Goal: Information Seeking & Learning: Find specific fact

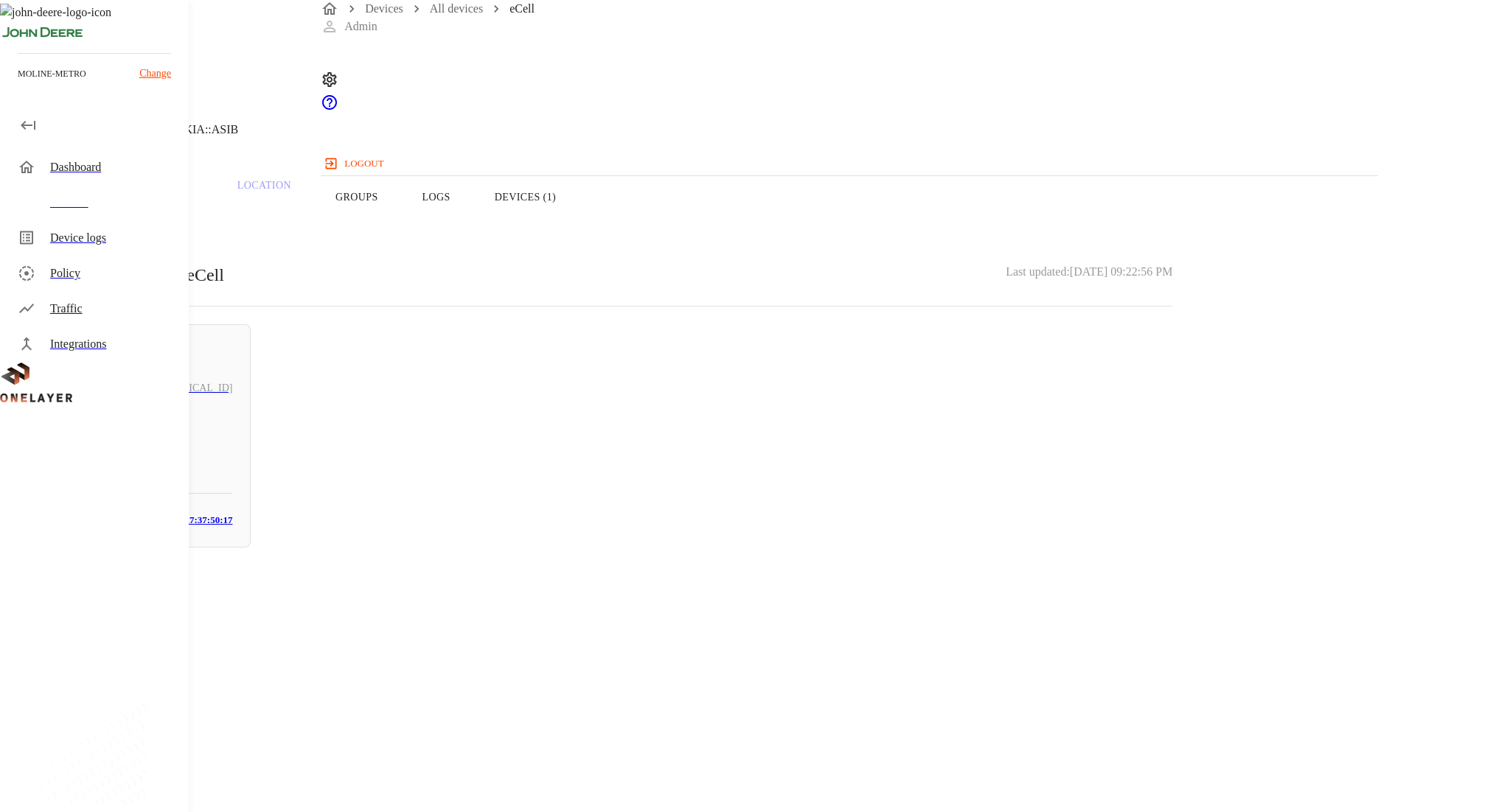
click at [578, 233] on button "Devices (1)" at bounding box center [525, 198] width 106 height 94
click at [101, 224] on button "Overview" at bounding box center [51, 198] width 101 height 94
copy p "EG12GTPAR01A13M4G"
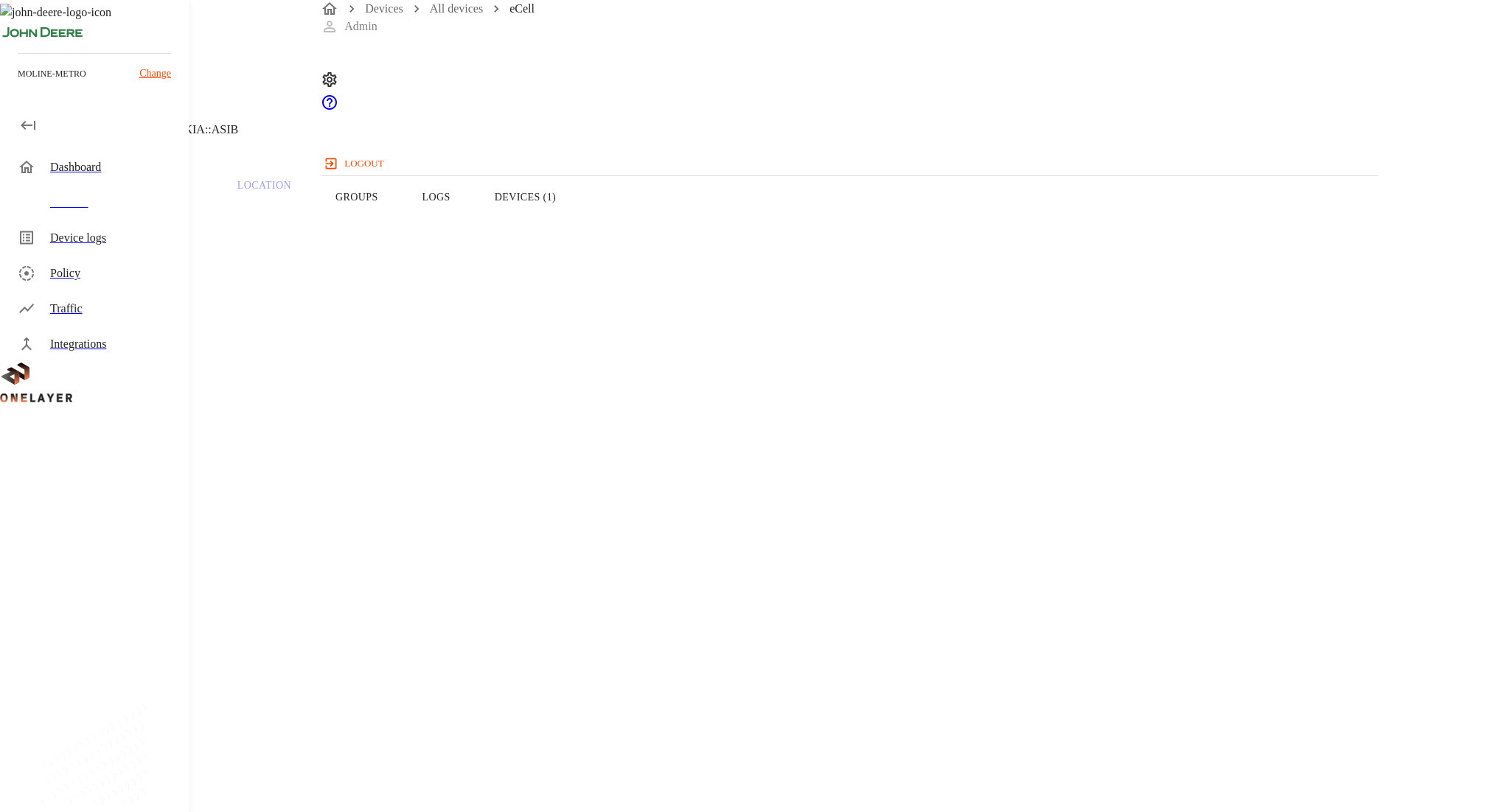
click at [151, 210] on div "Devices" at bounding box center [114, 202] width 127 height 17
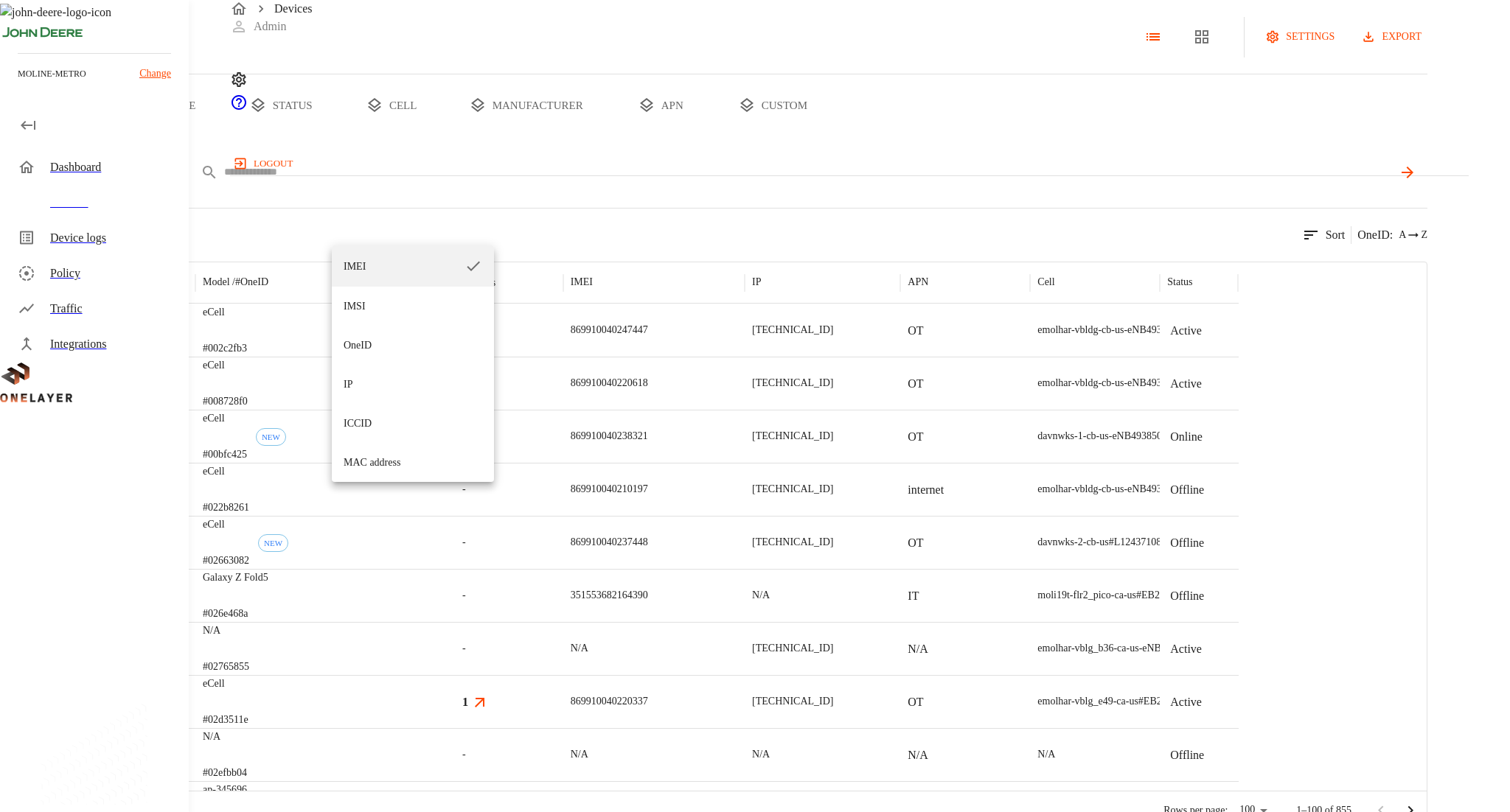
click at [372, 221] on body "Devices Admin logout moline-metro Change Dashboard Devices Device logs Policy T…" at bounding box center [755, 415] width 1510 height 830
click at [310, 232] on div at bounding box center [755, 406] width 1510 height 812
click at [100, 190] on button "add filter" at bounding box center [50, 172] width 100 height 36
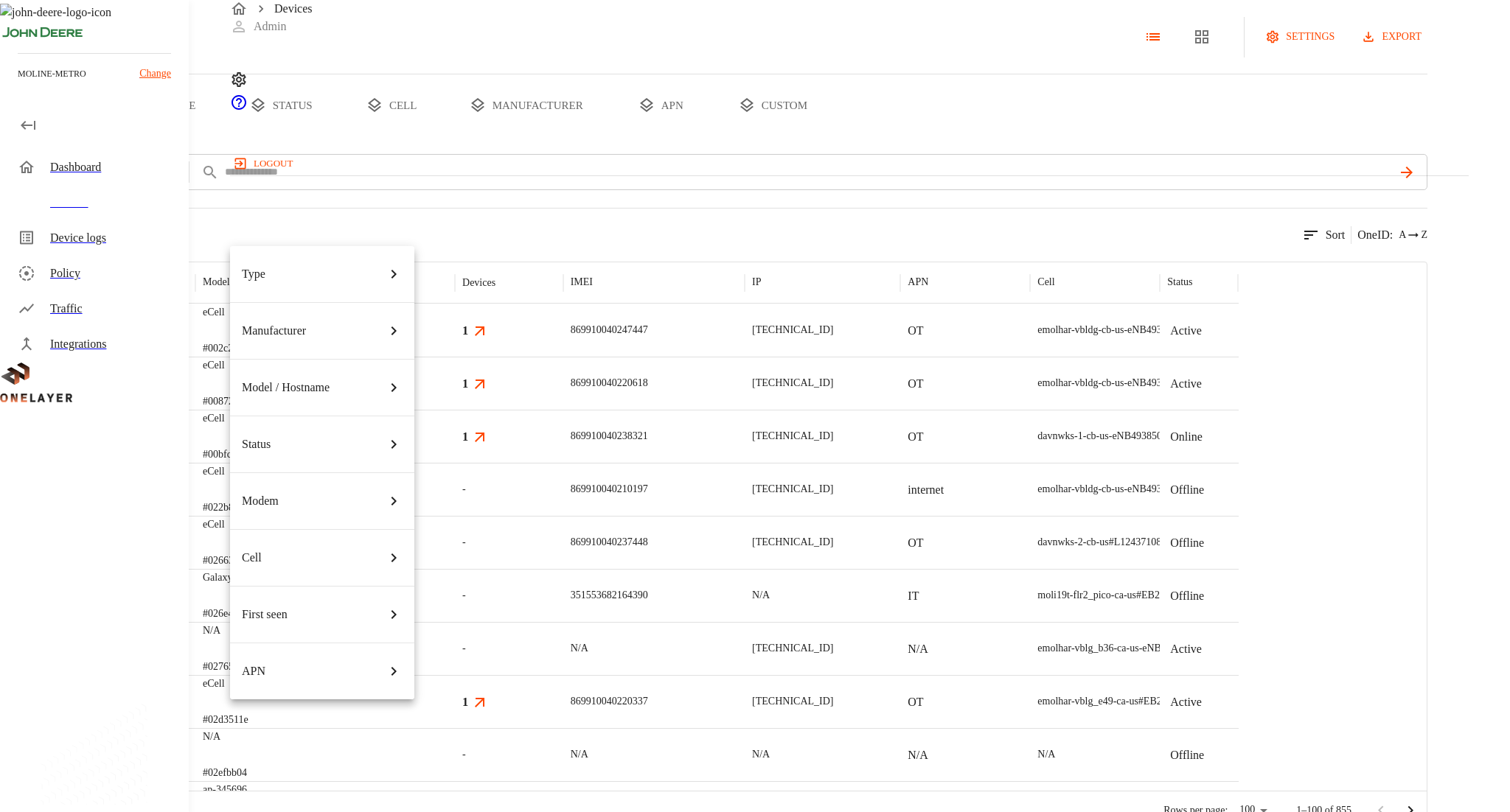
click at [489, 259] on div at bounding box center [755, 406] width 1510 height 812
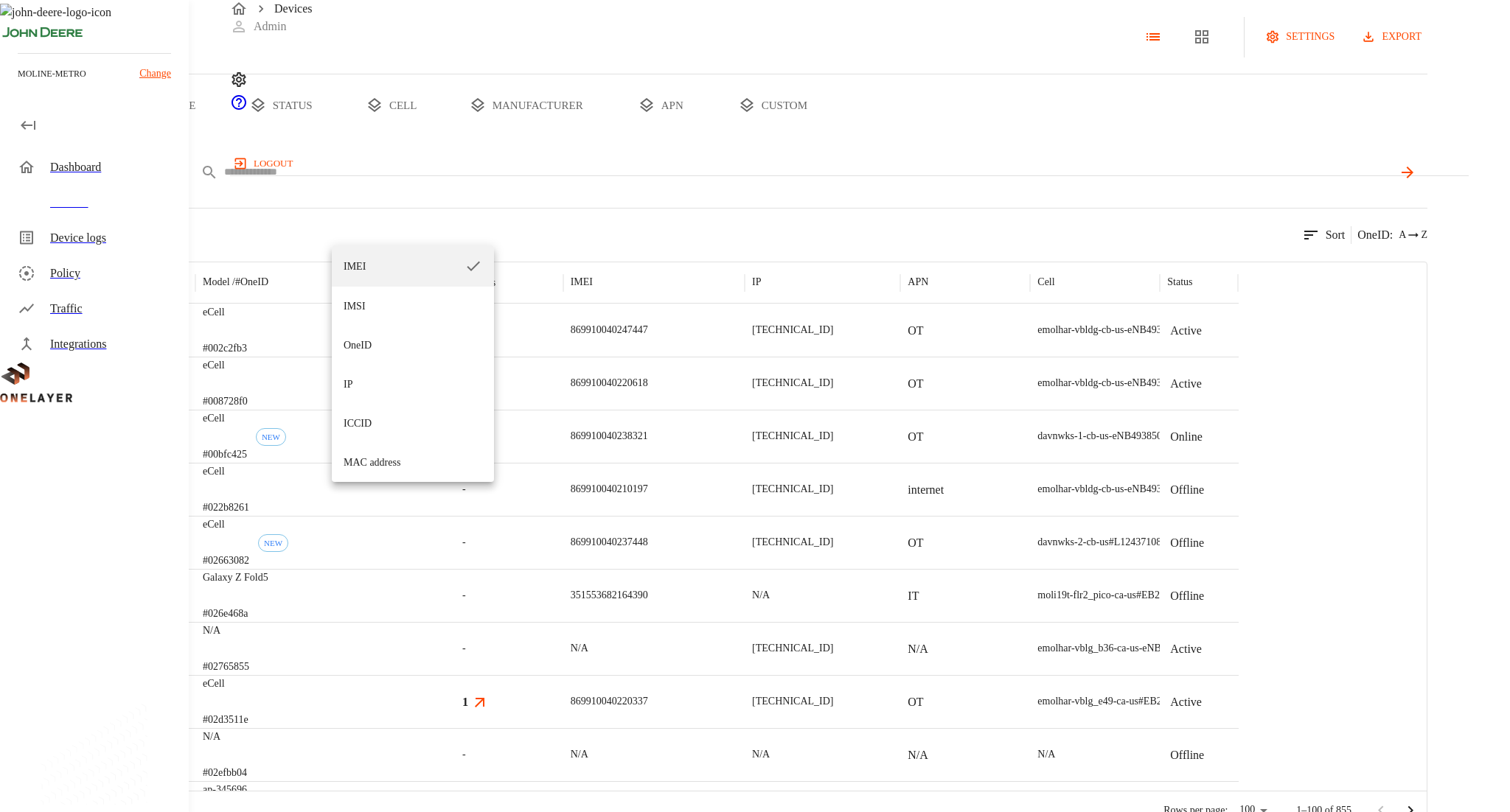
click at [360, 221] on body "Devices Admin logout moline-metro Change Dashboard Devices Device logs Policy T…" at bounding box center [755, 415] width 1510 height 830
click at [592, 275] on div at bounding box center [755, 406] width 1510 height 812
click at [455, 357] on div "eCell #002c2fb3" at bounding box center [325, 330] width 259 height 53
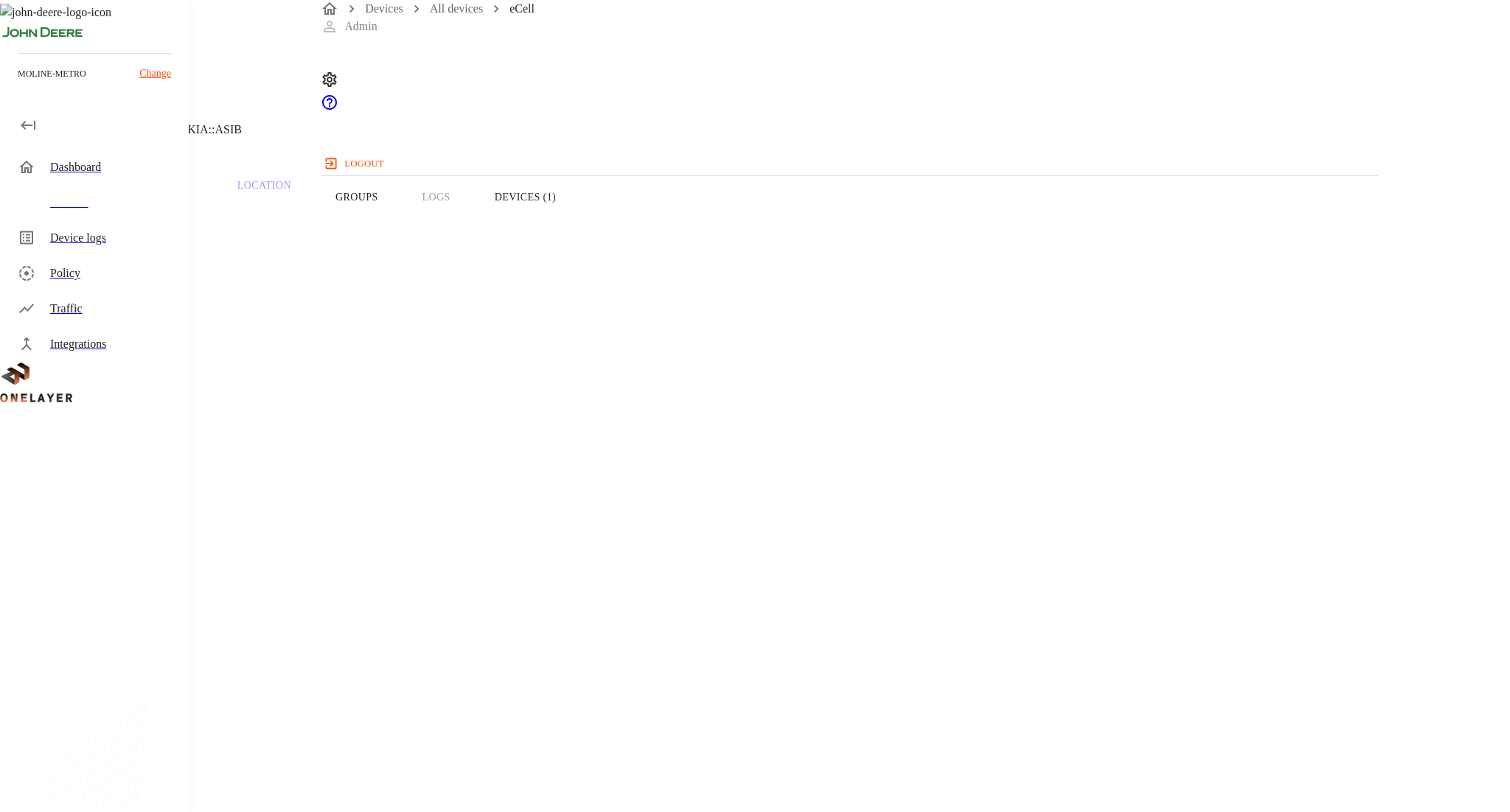
copy p "EG12GTPAR01A13M4G"
click at [132, 198] on div "Devices" at bounding box center [114, 202] width 127 height 17
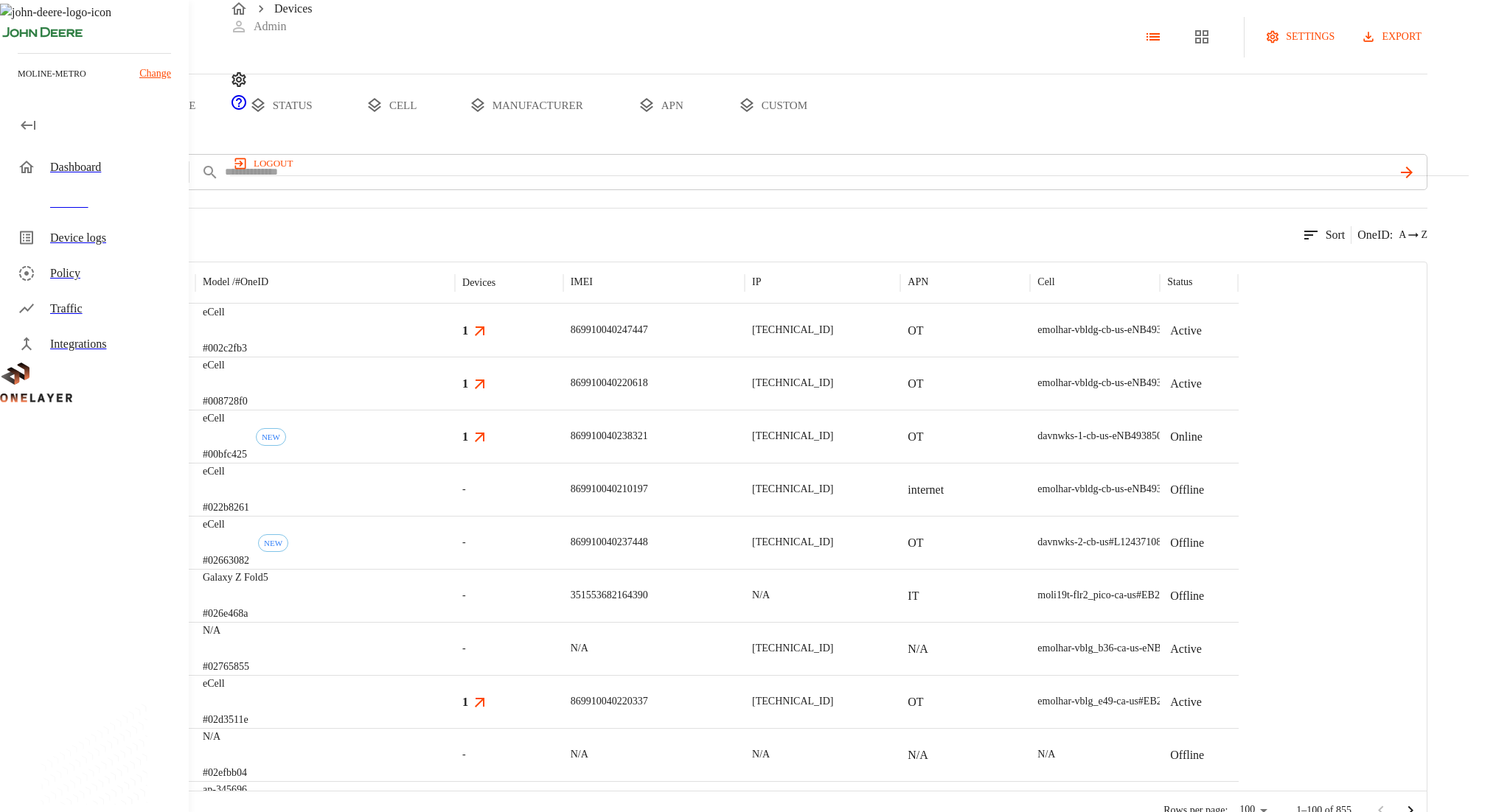
click at [829, 136] on button "custom" at bounding box center [772, 105] width 113 height 62
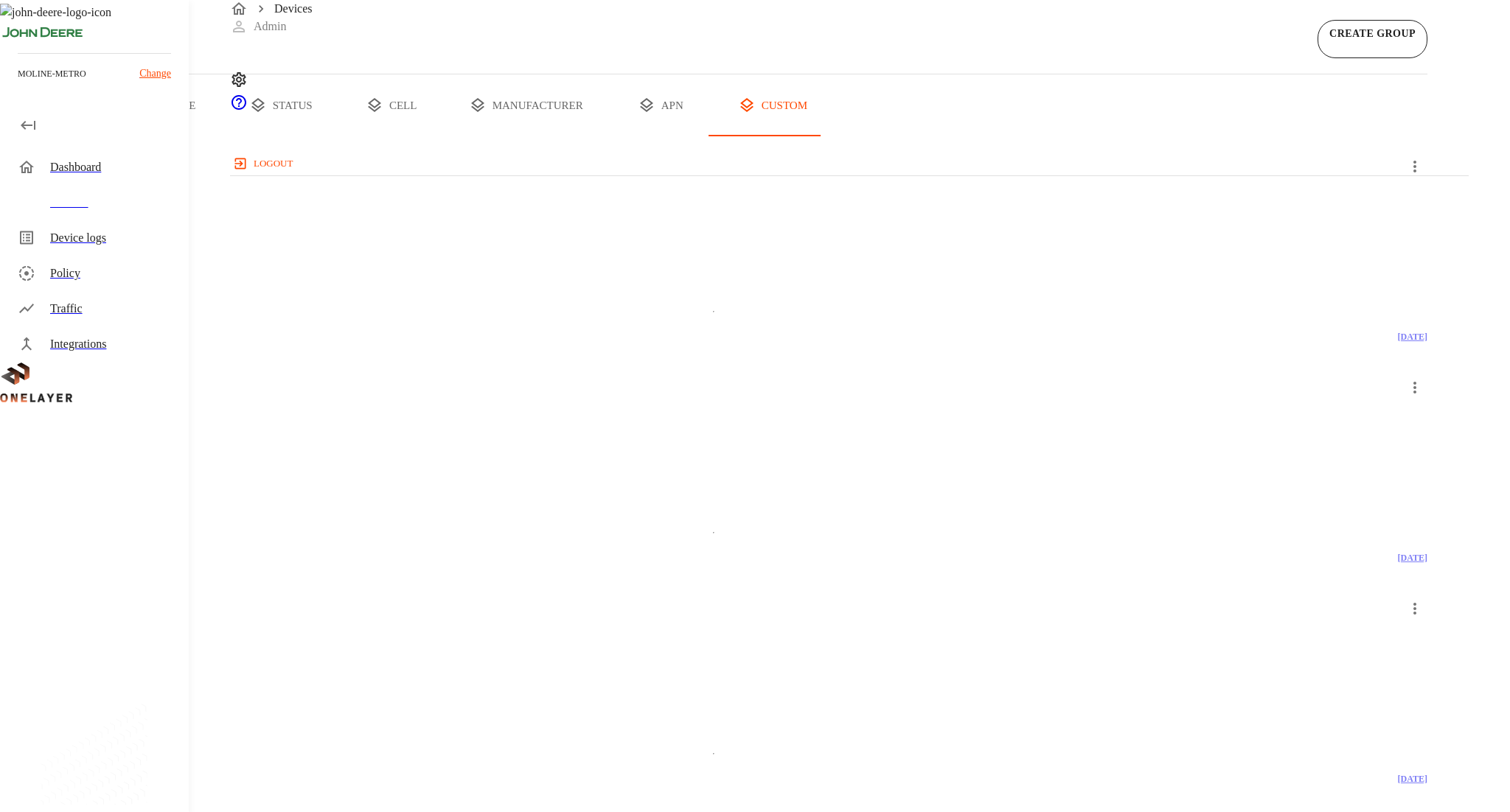
scroll to position [1816, 0]
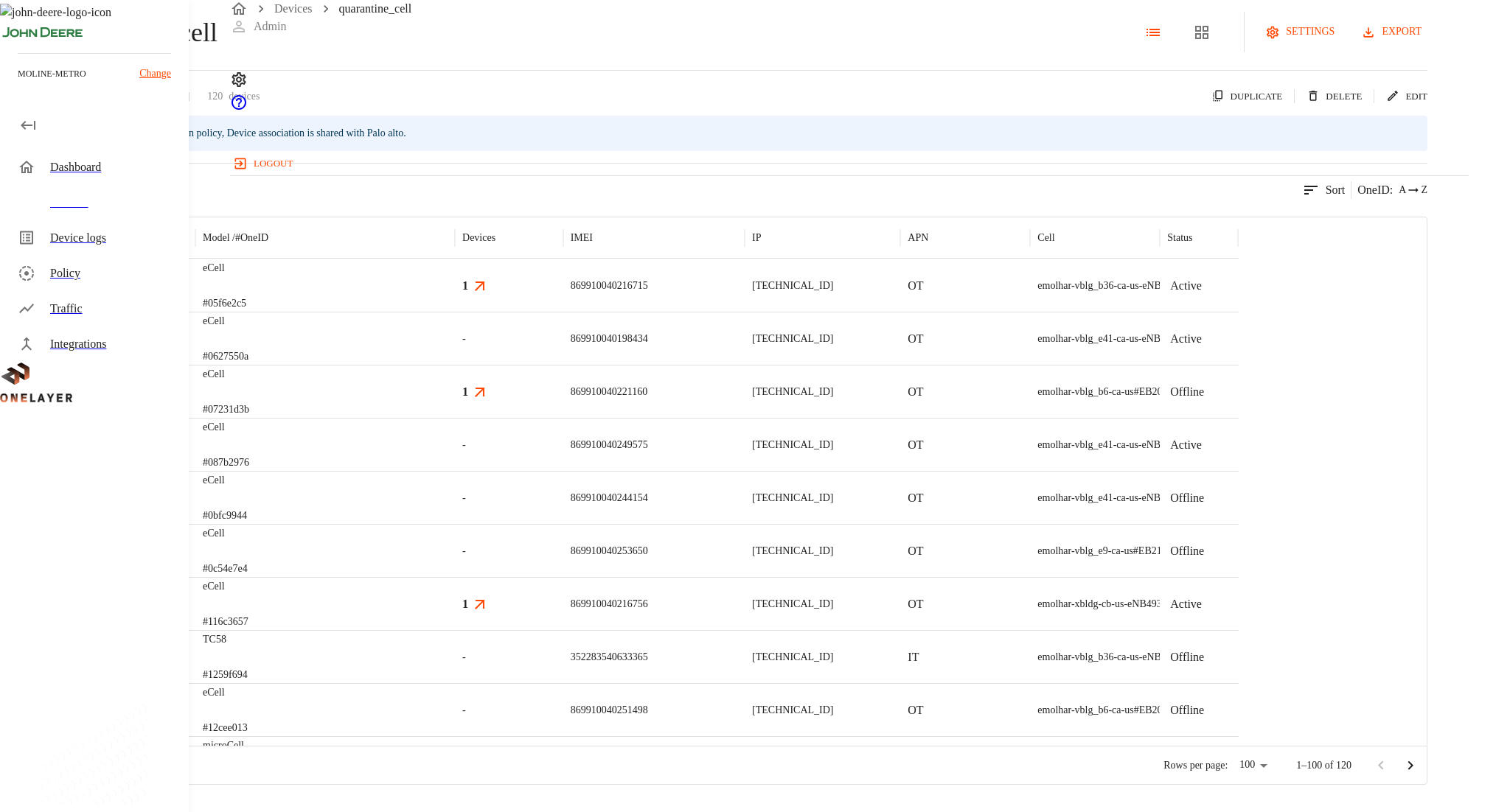
click at [455, 312] on div "eCell #05f6e2c5" at bounding box center [325, 285] width 259 height 53
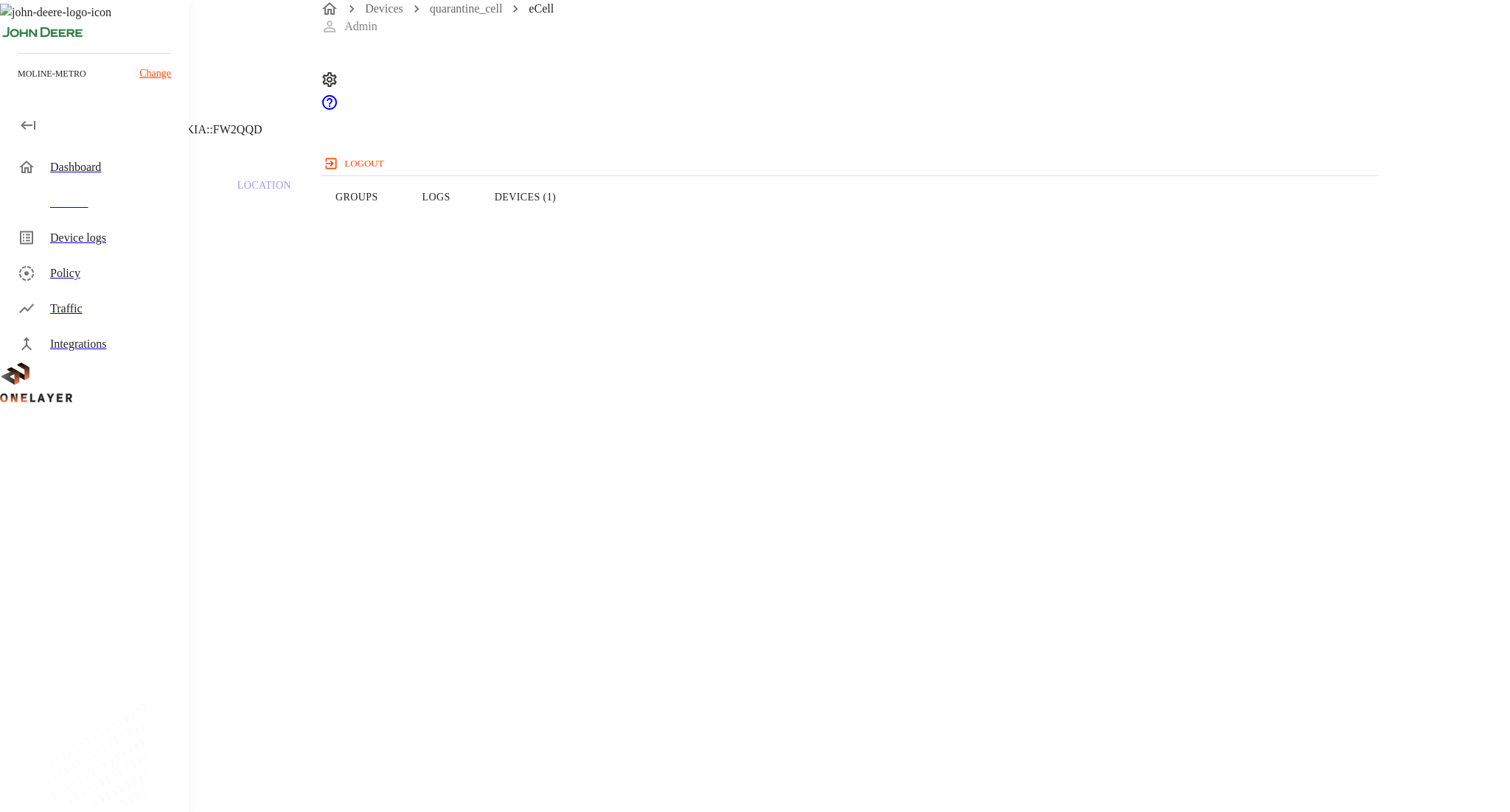
copy p "EG12GTPAR01A13M4G"
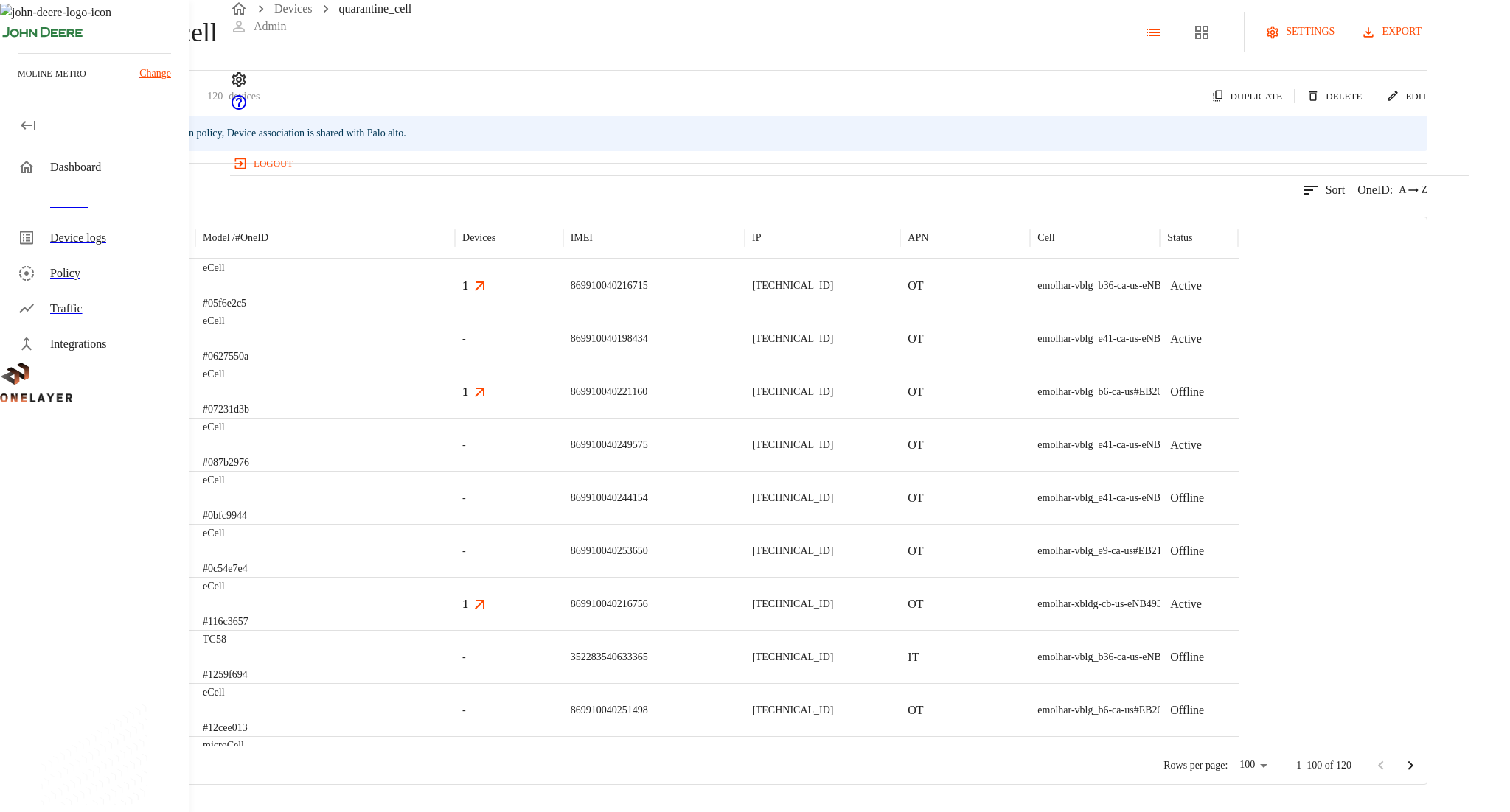
click at [455, 418] on div "eCell #07231d3b" at bounding box center [325, 392] width 259 height 53
click at [248, 329] on p "eCell" at bounding box center [225, 322] width 46 height 15
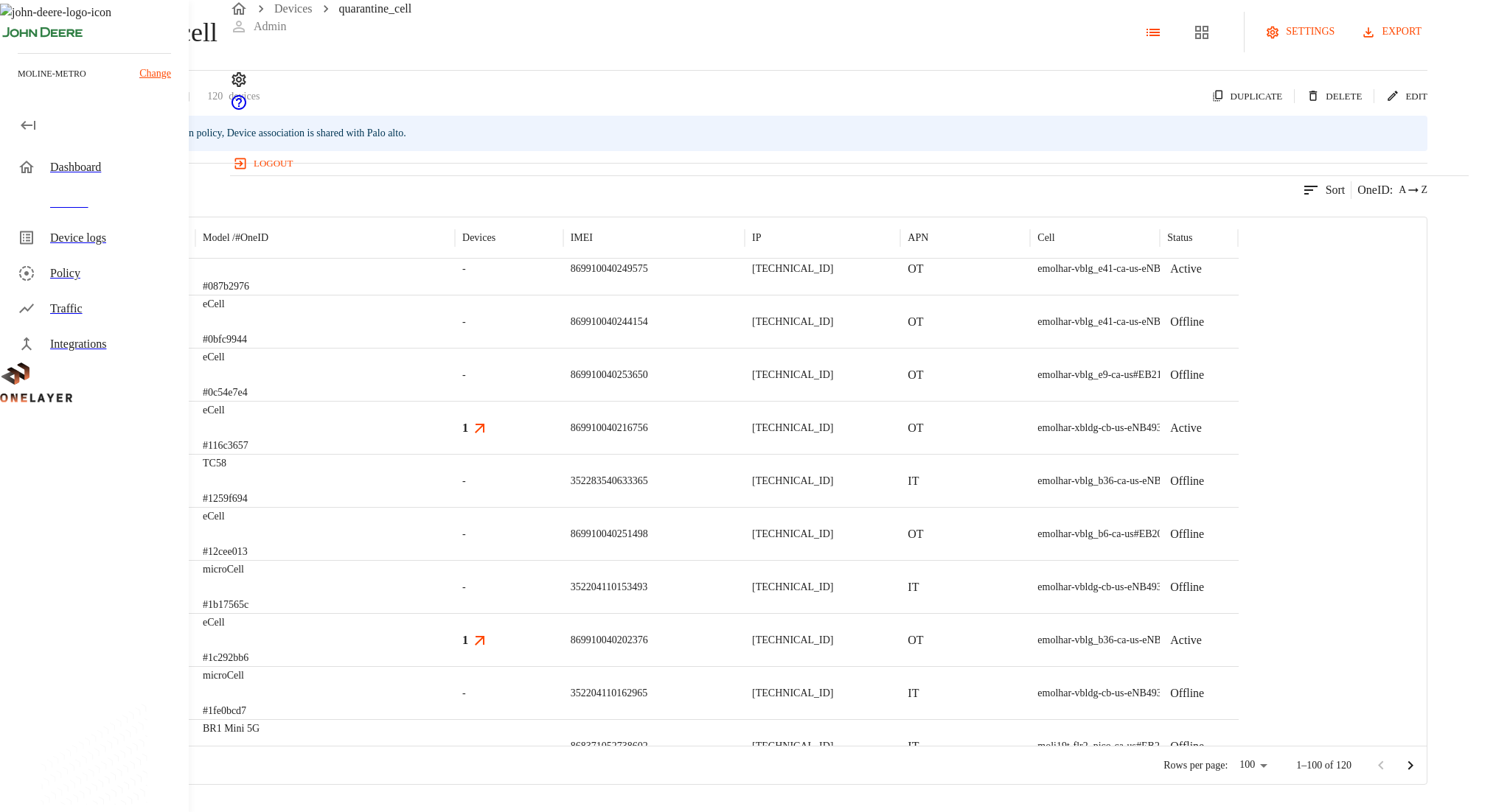
click at [455, 454] on div "eCell #116c3657" at bounding box center [325, 428] width 259 height 53
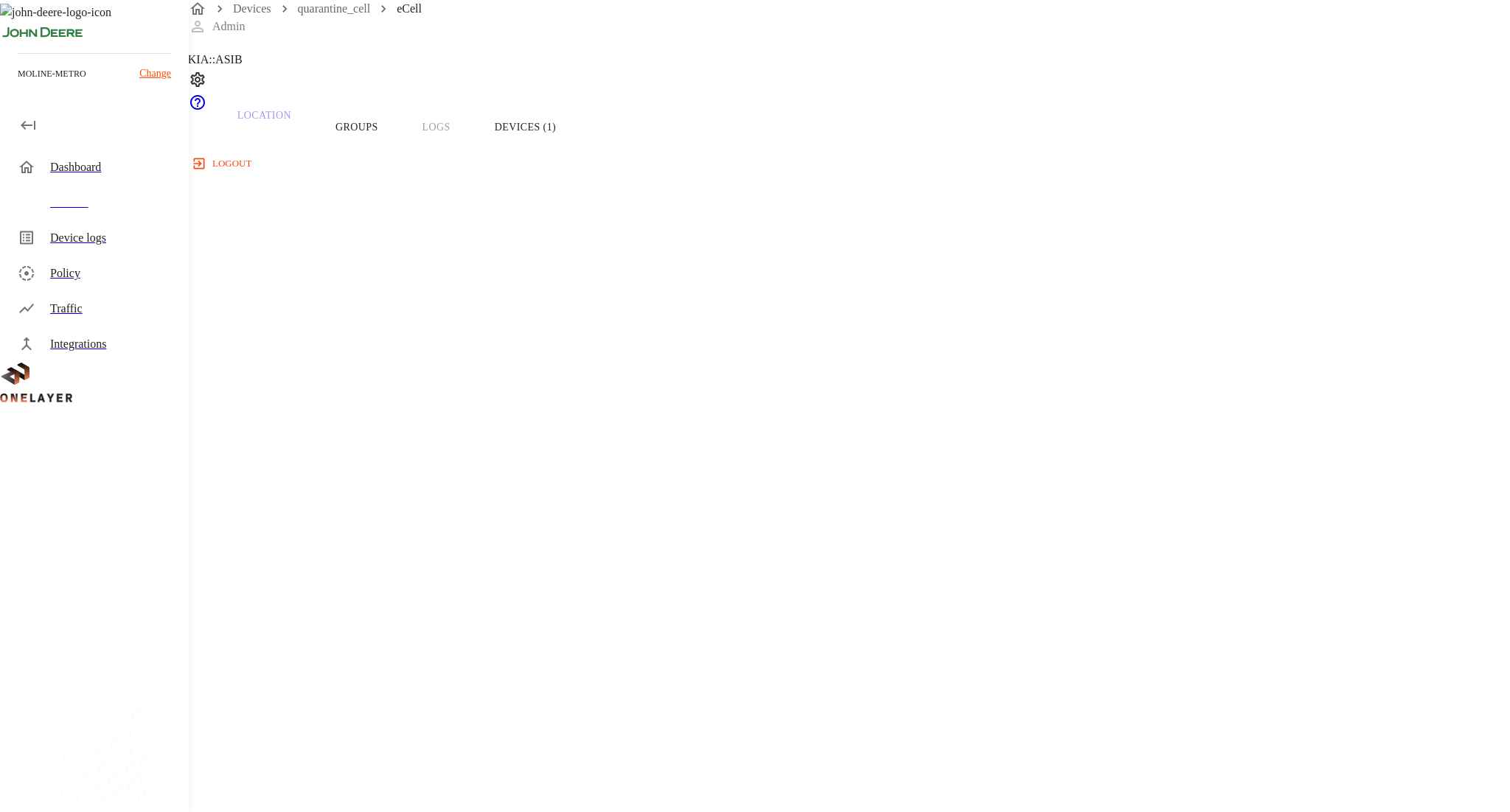
scroll to position [68, 0]
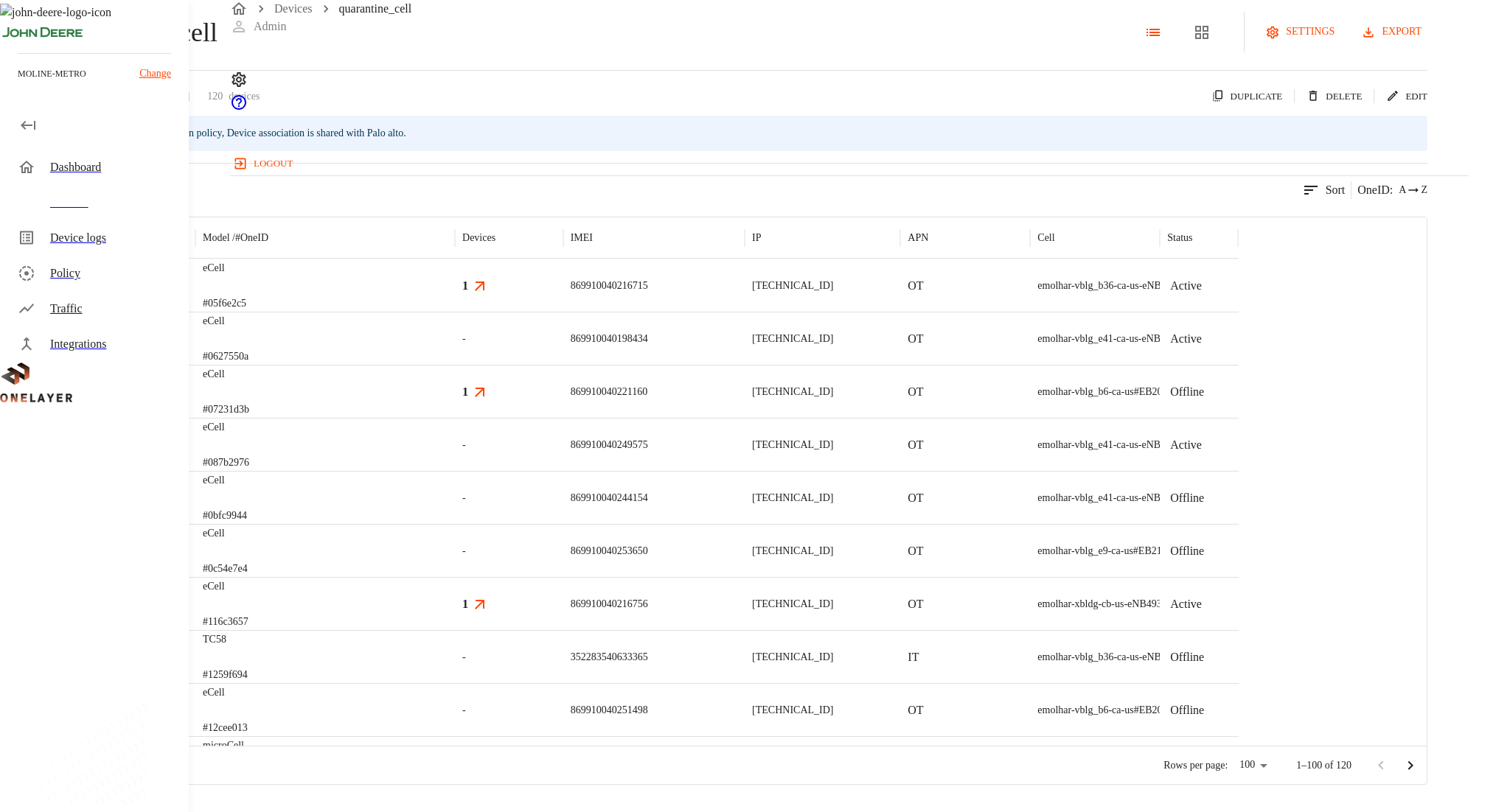
scroll to position [162, 0]
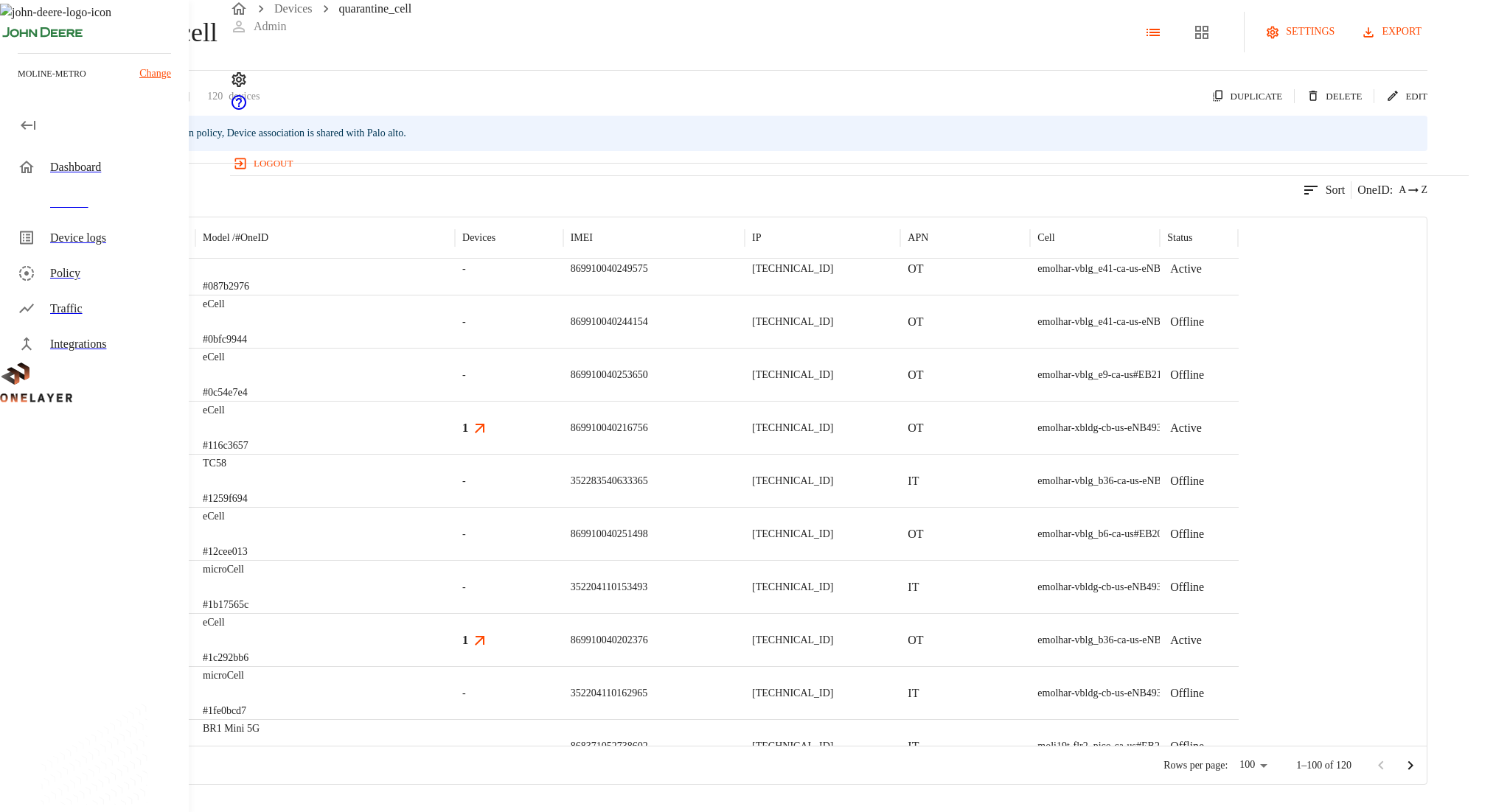
click at [17, 41] on icon at bounding box center [8, 32] width 17 height 17
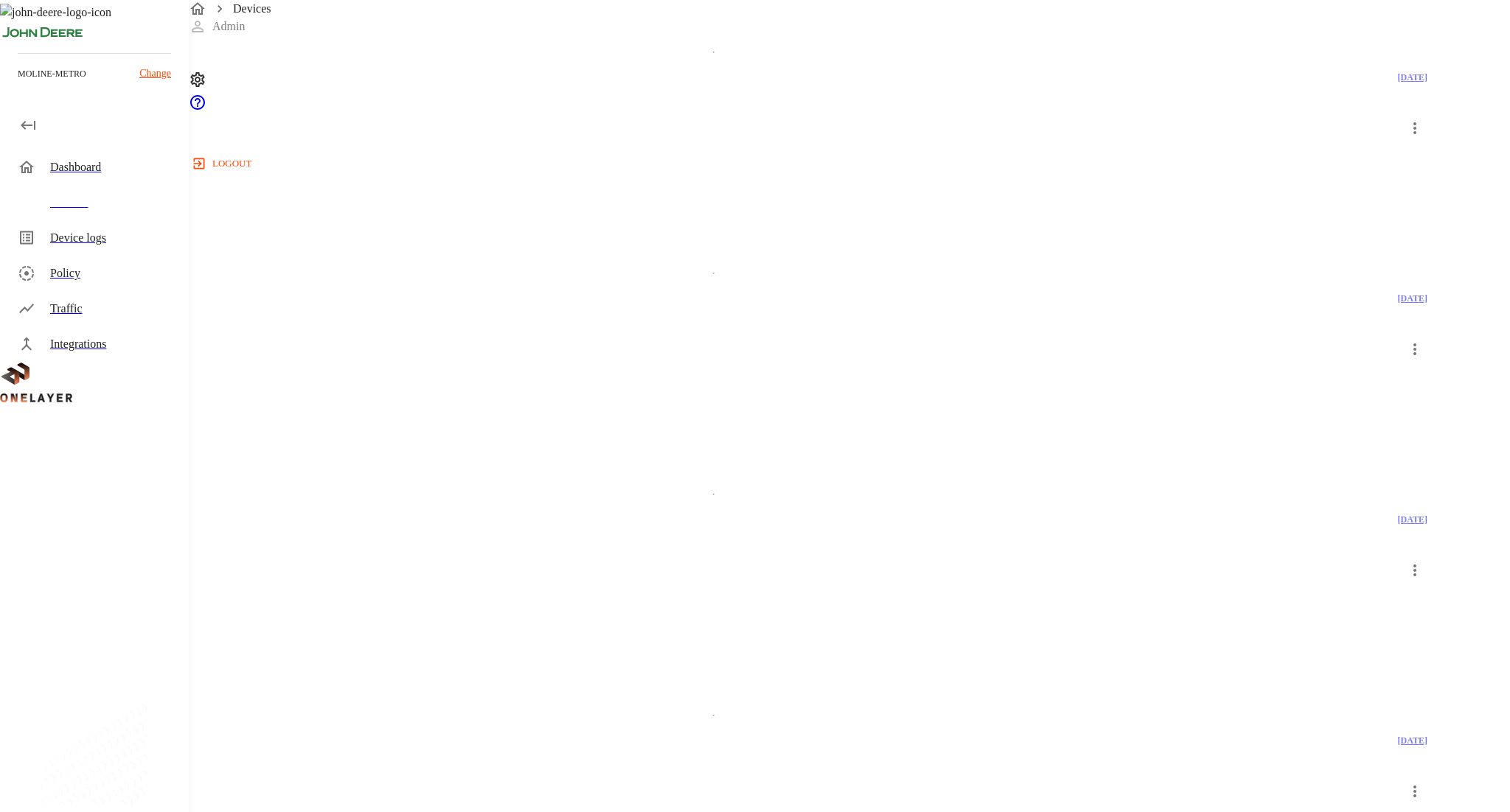
scroll to position [1816, 0]
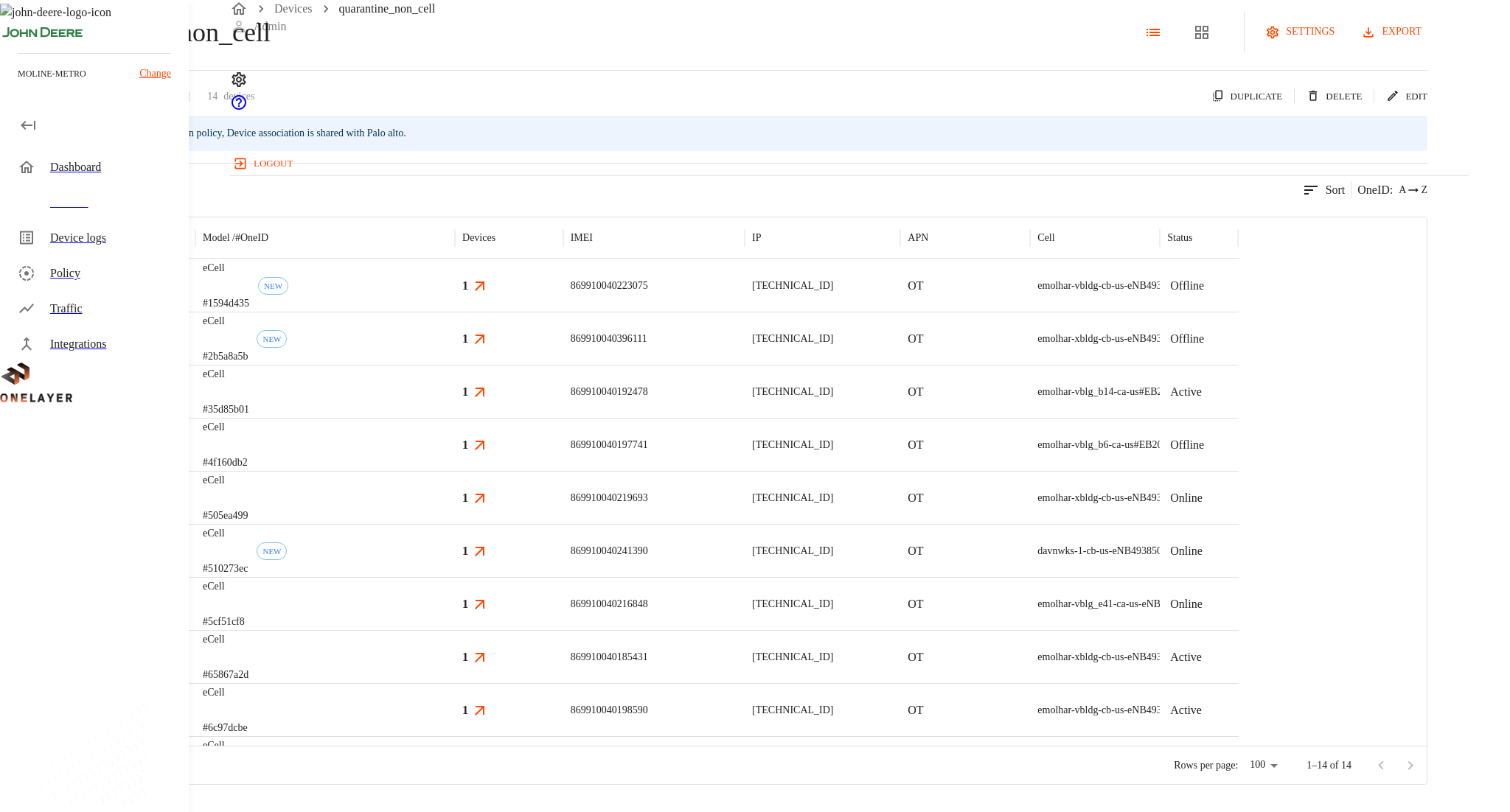
click at [455, 312] on div "eCell #1594d435 NEW" at bounding box center [325, 285] width 259 height 53
click at [455, 471] on div "eCell #4f160db2" at bounding box center [325, 445] width 259 height 53
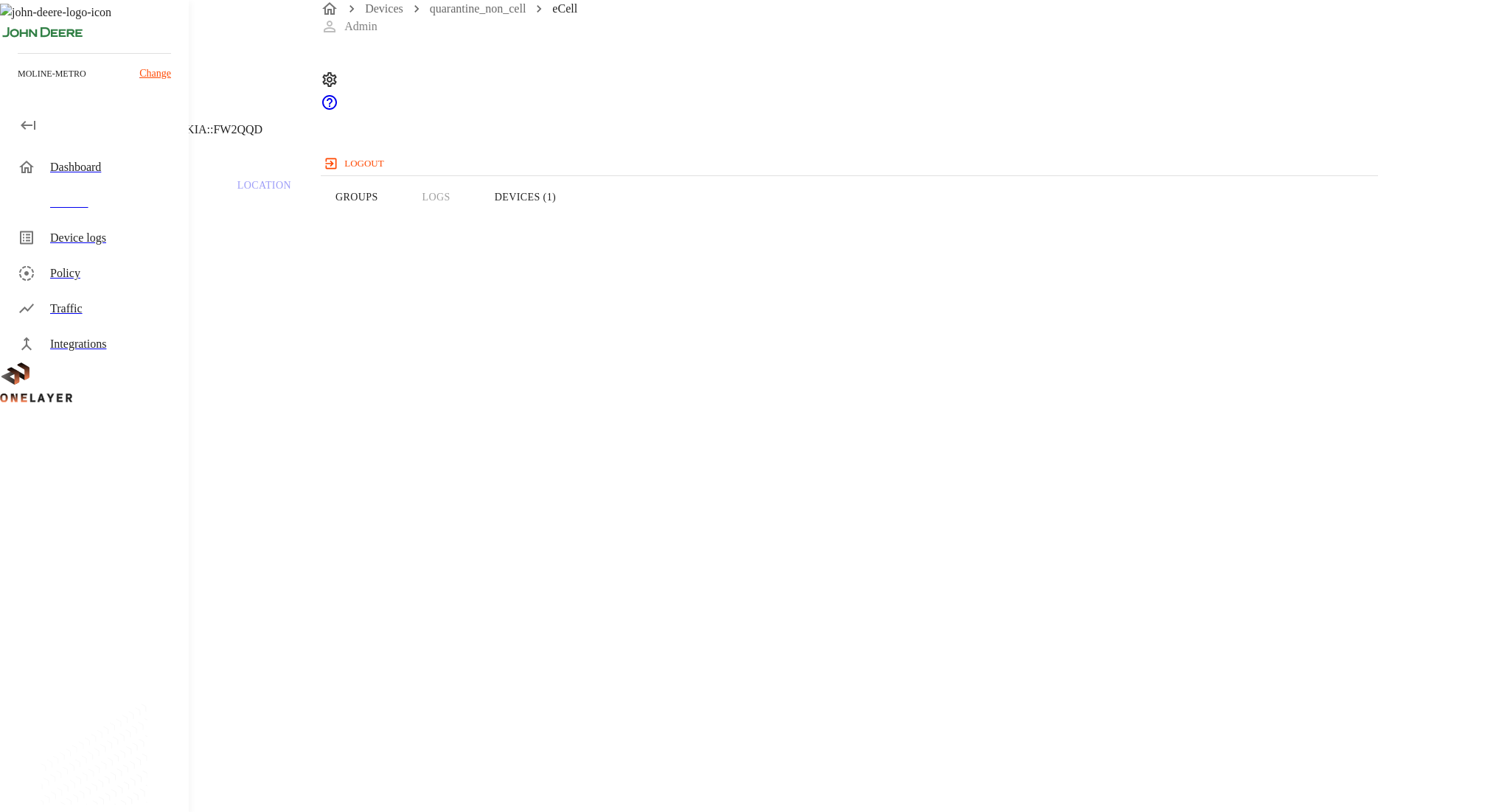
click at [124, 199] on div "Devices" at bounding box center [114, 202] width 127 height 17
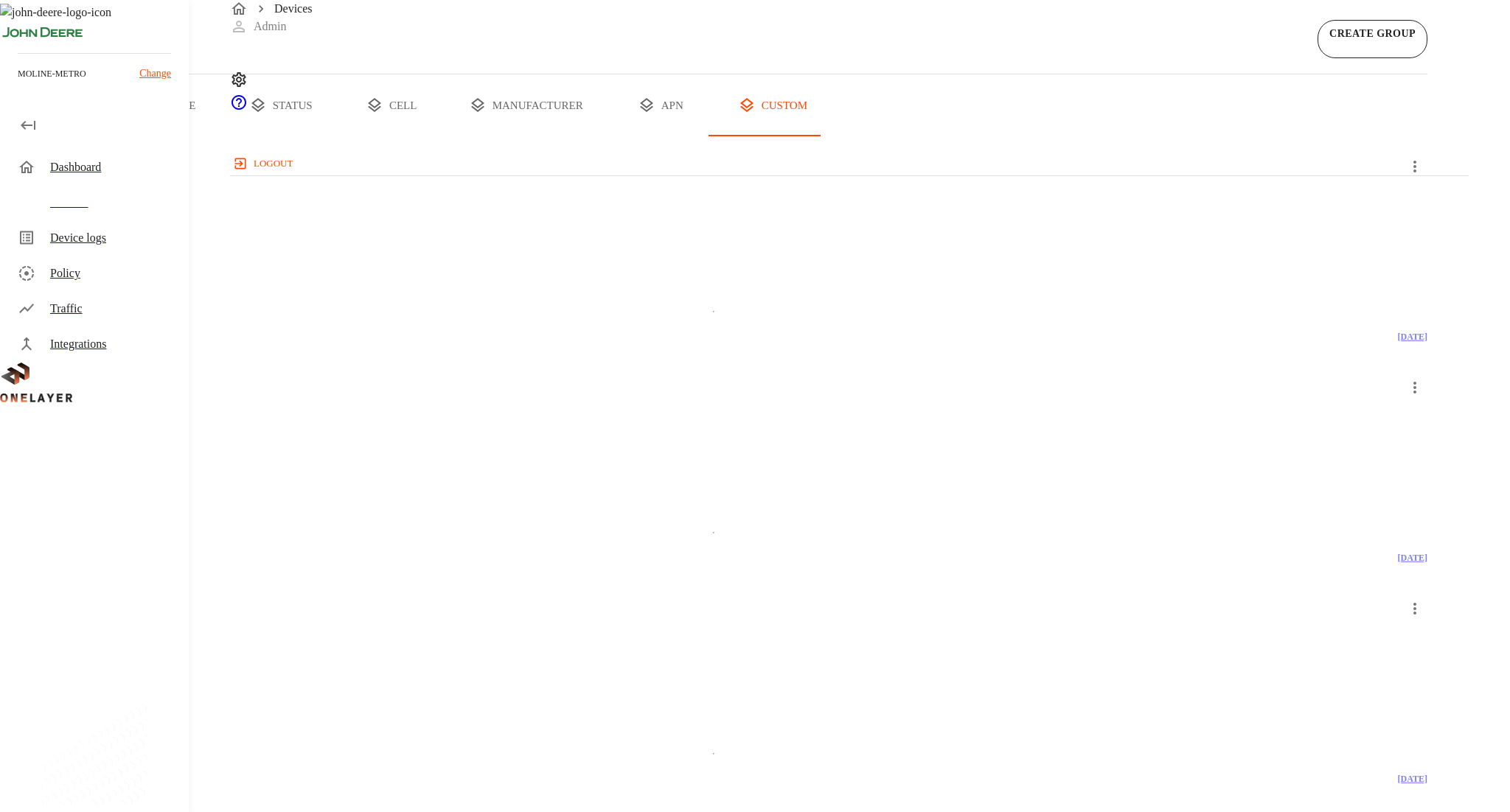
click at [115, 136] on button "all devices" at bounding box center [57, 105] width 115 height 62
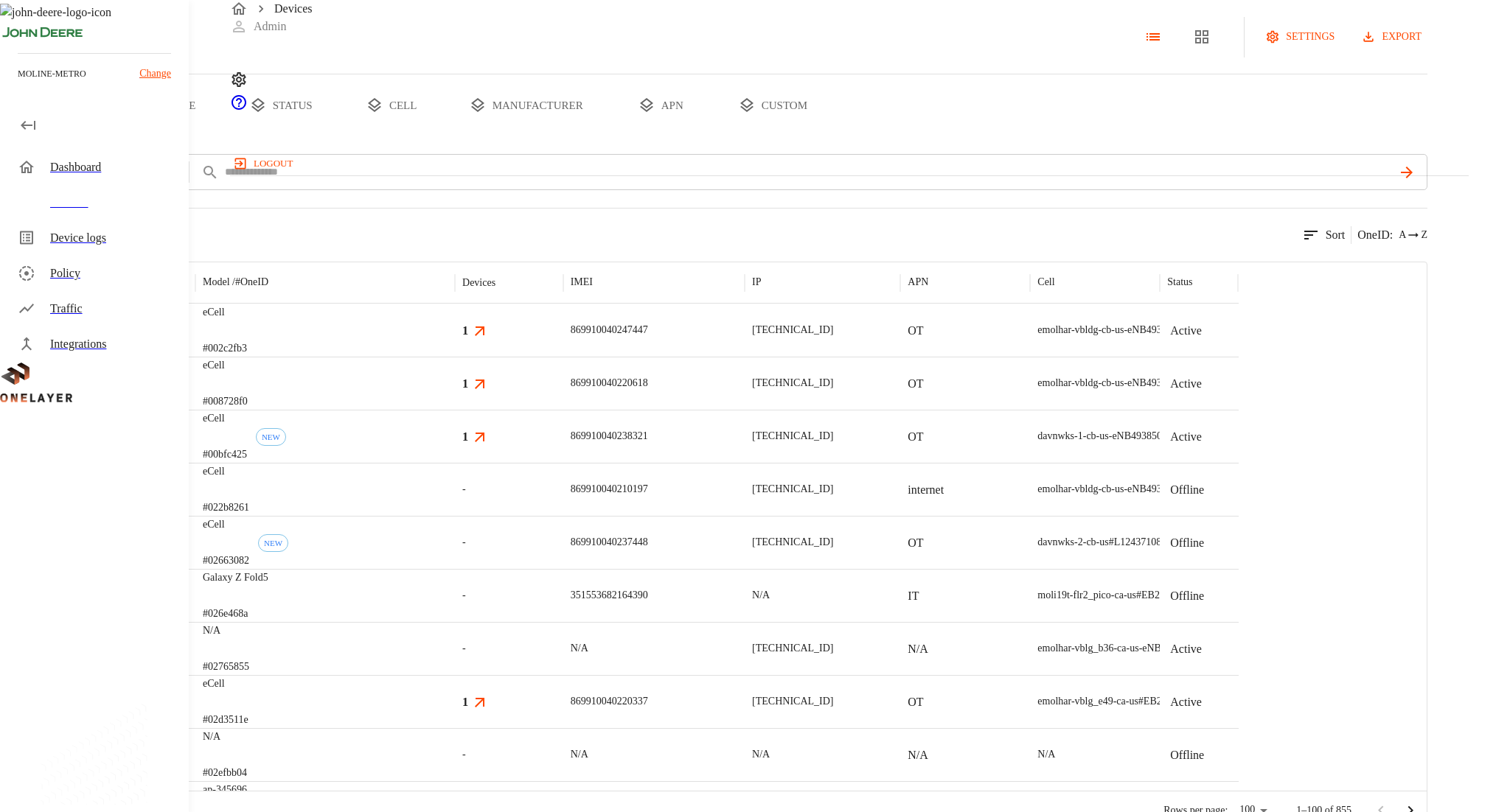
click at [455, 357] on div "eCell #002c2fb3" at bounding box center [325, 330] width 259 height 53
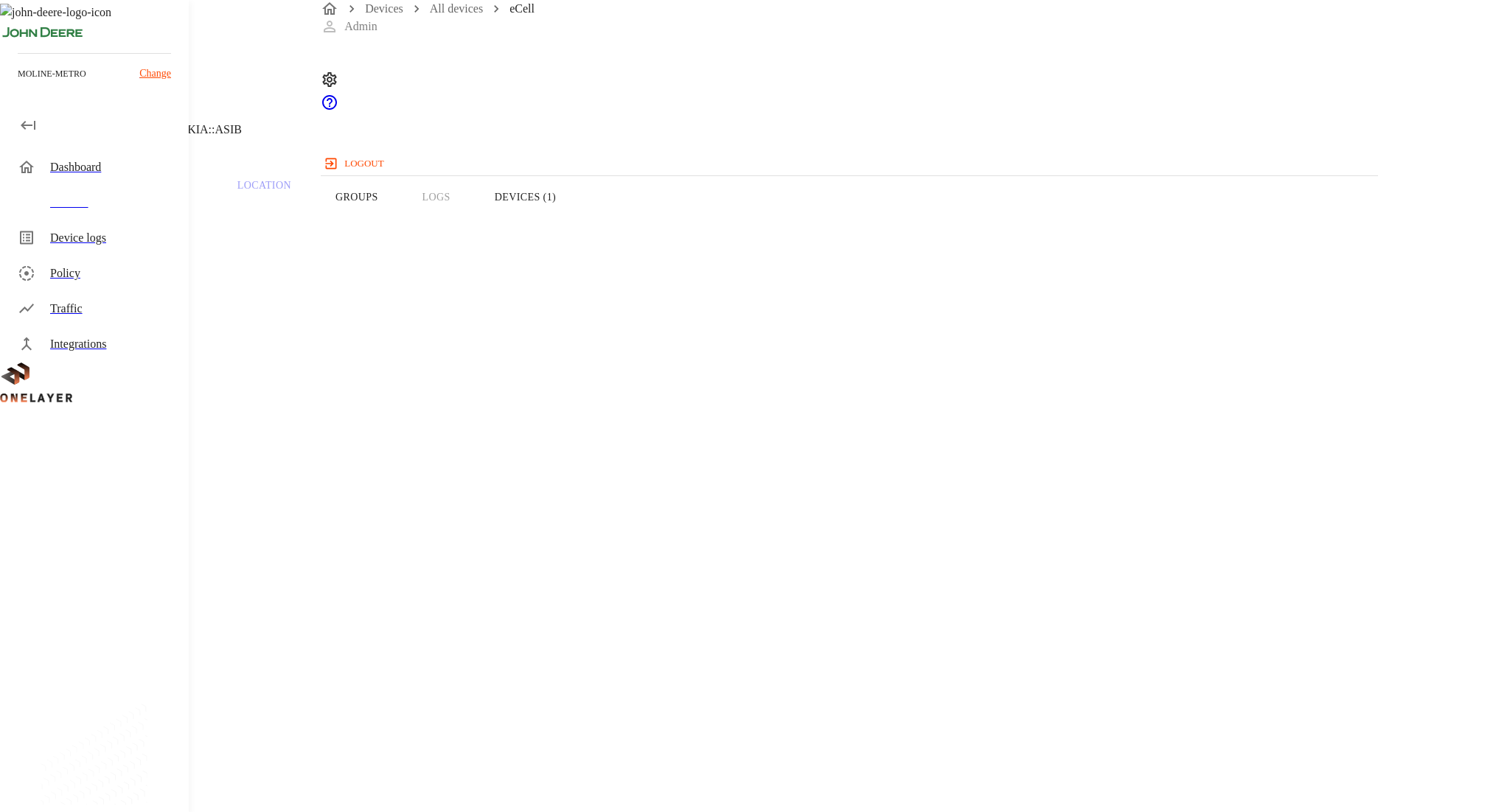
click at [400, 225] on button "Groups" at bounding box center [357, 198] width 87 height 94
click at [578, 218] on button "Devices (1)" at bounding box center [525, 198] width 106 height 94
click at [101, 229] on button "Overview" at bounding box center [51, 198] width 101 height 94
drag, startPoint x: 603, startPoint y: 493, endPoint x: 487, endPoint y: 483, distance: 116.4
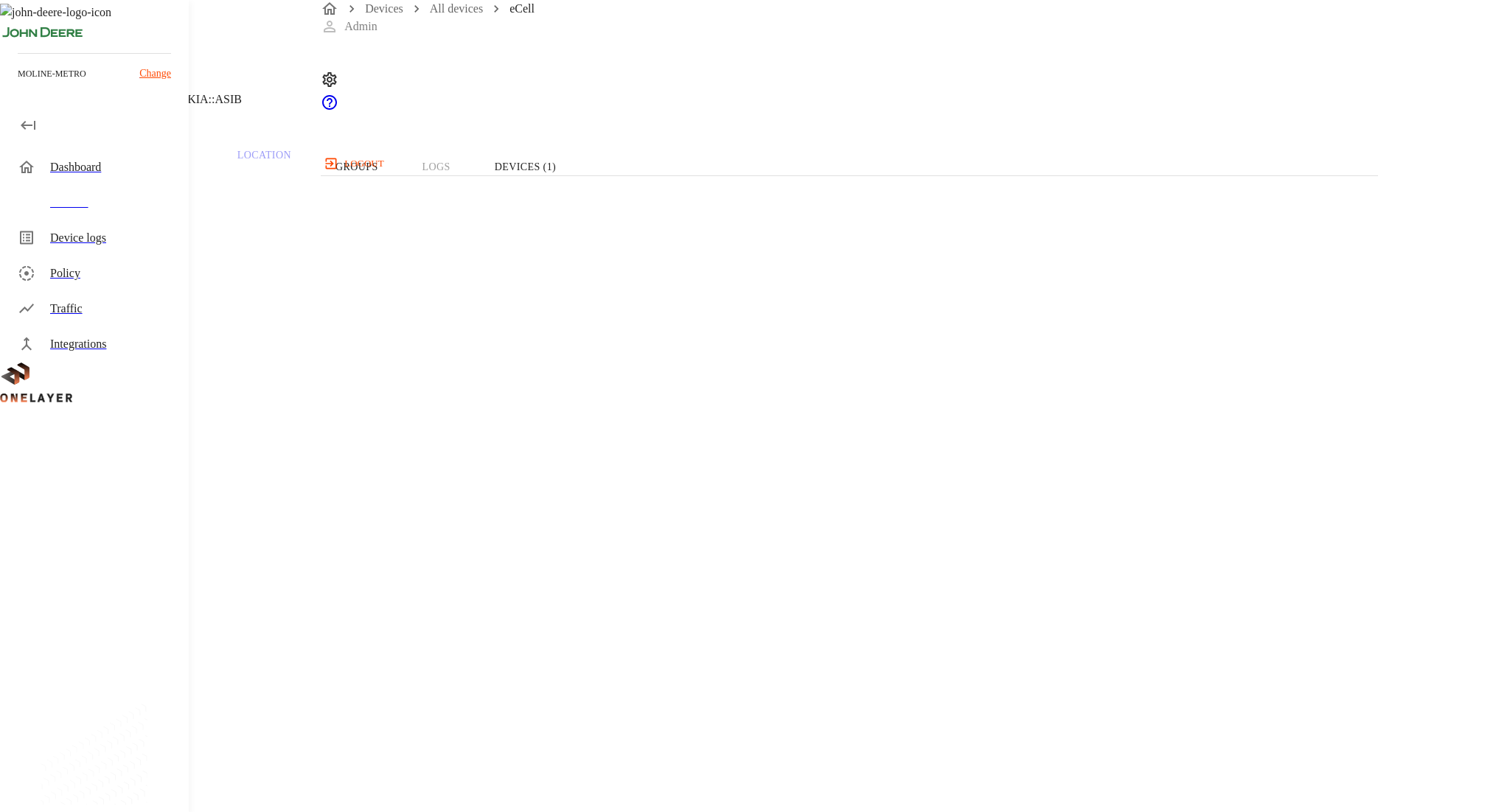
drag, startPoint x: 604, startPoint y: 464, endPoint x: 486, endPoint y: 458, distance: 118.2
click at [634, 579] on section "OS Name: Linux" at bounding box center [603, 602] width 1137 height 47
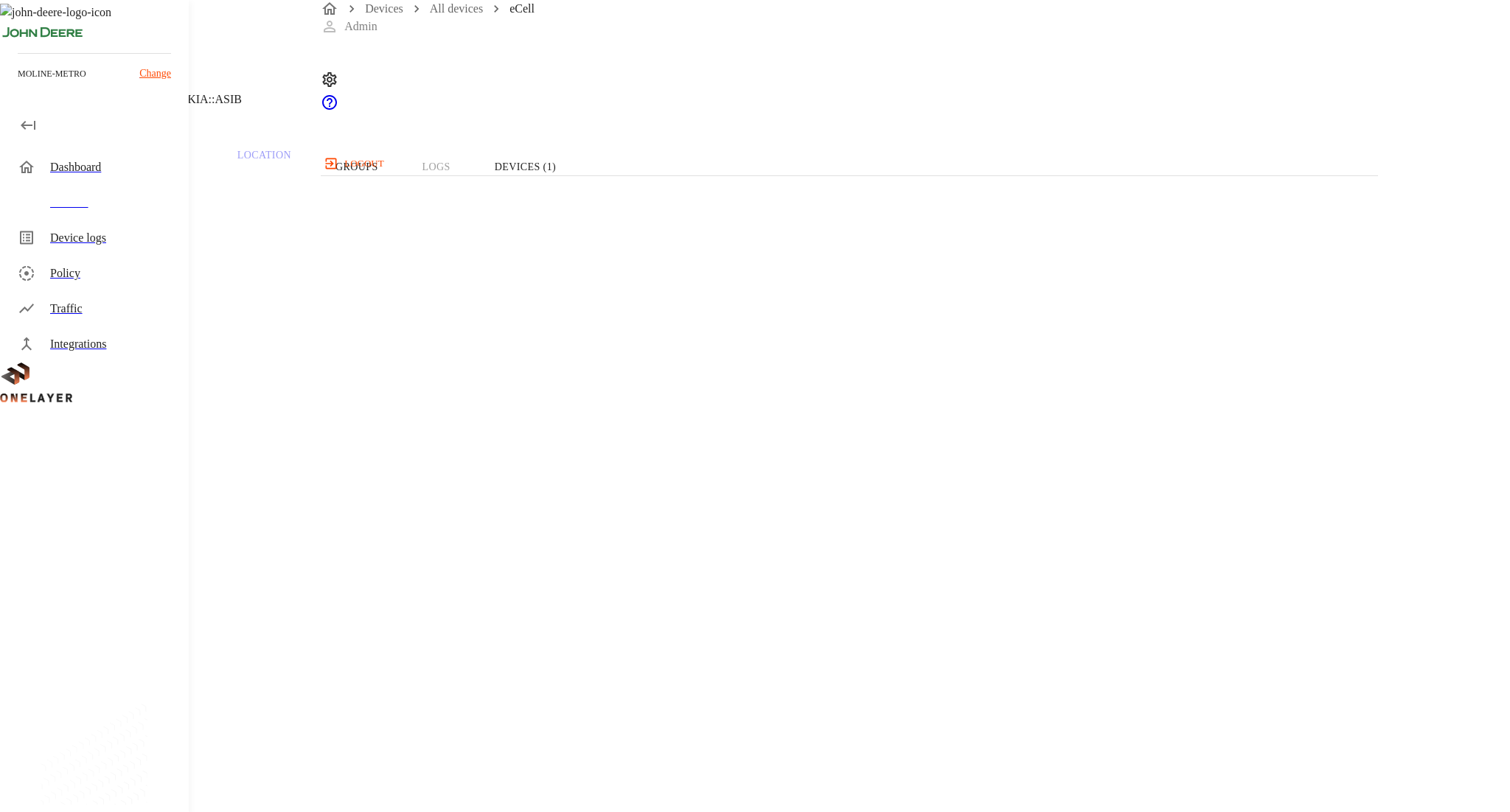
drag, startPoint x: 486, startPoint y: 459, endPoint x: 617, endPoint y: 458, distance: 131.0
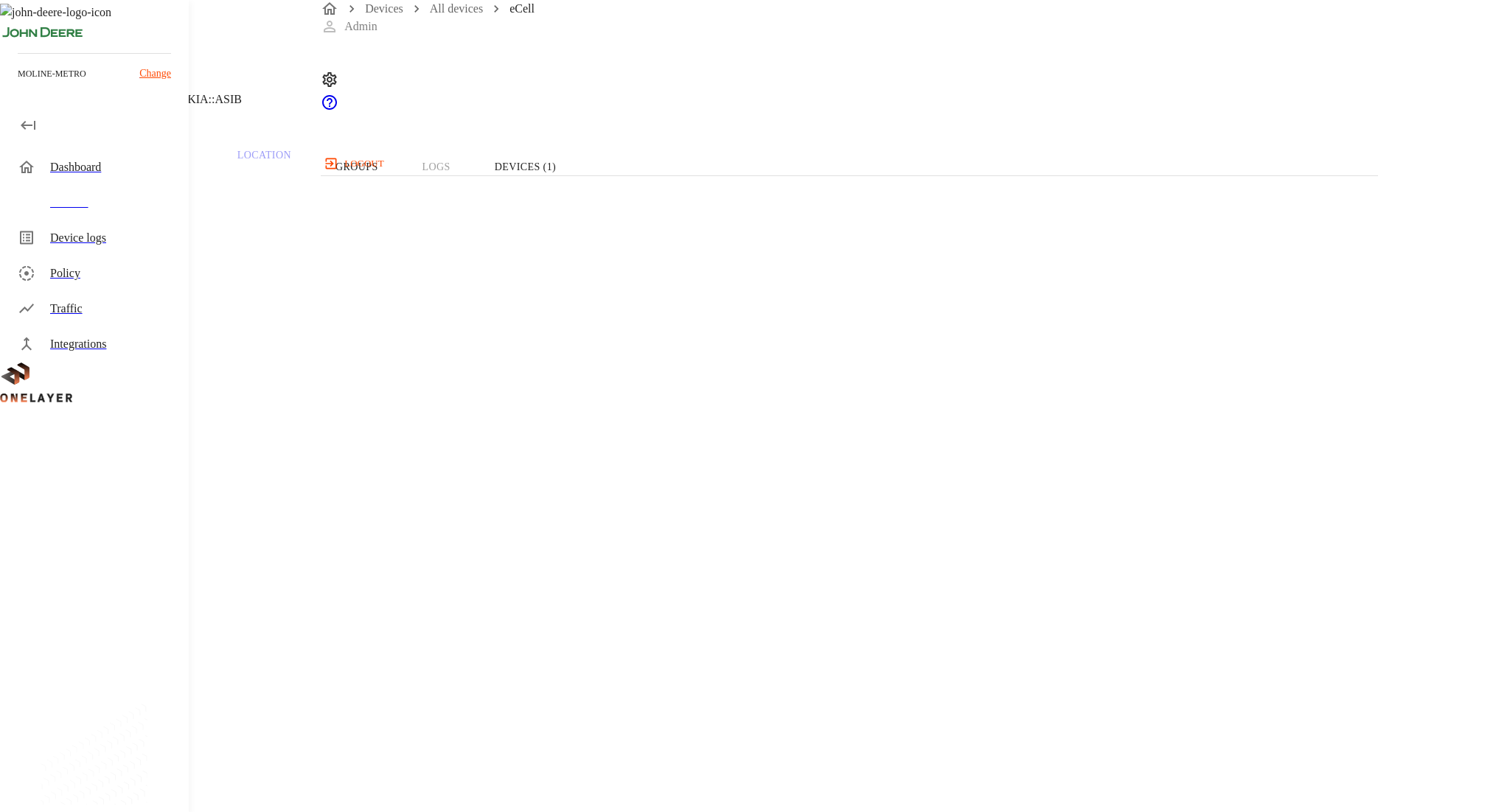
scroll to position [0, 0]
click at [405, 273] on p "Device Type:" at bounding box center [603, 264] width 1137 height 17
drag, startPoint x: 349, startPoint y: 271, endPoint x: 889, endPoint y: 563, distance: 613.9
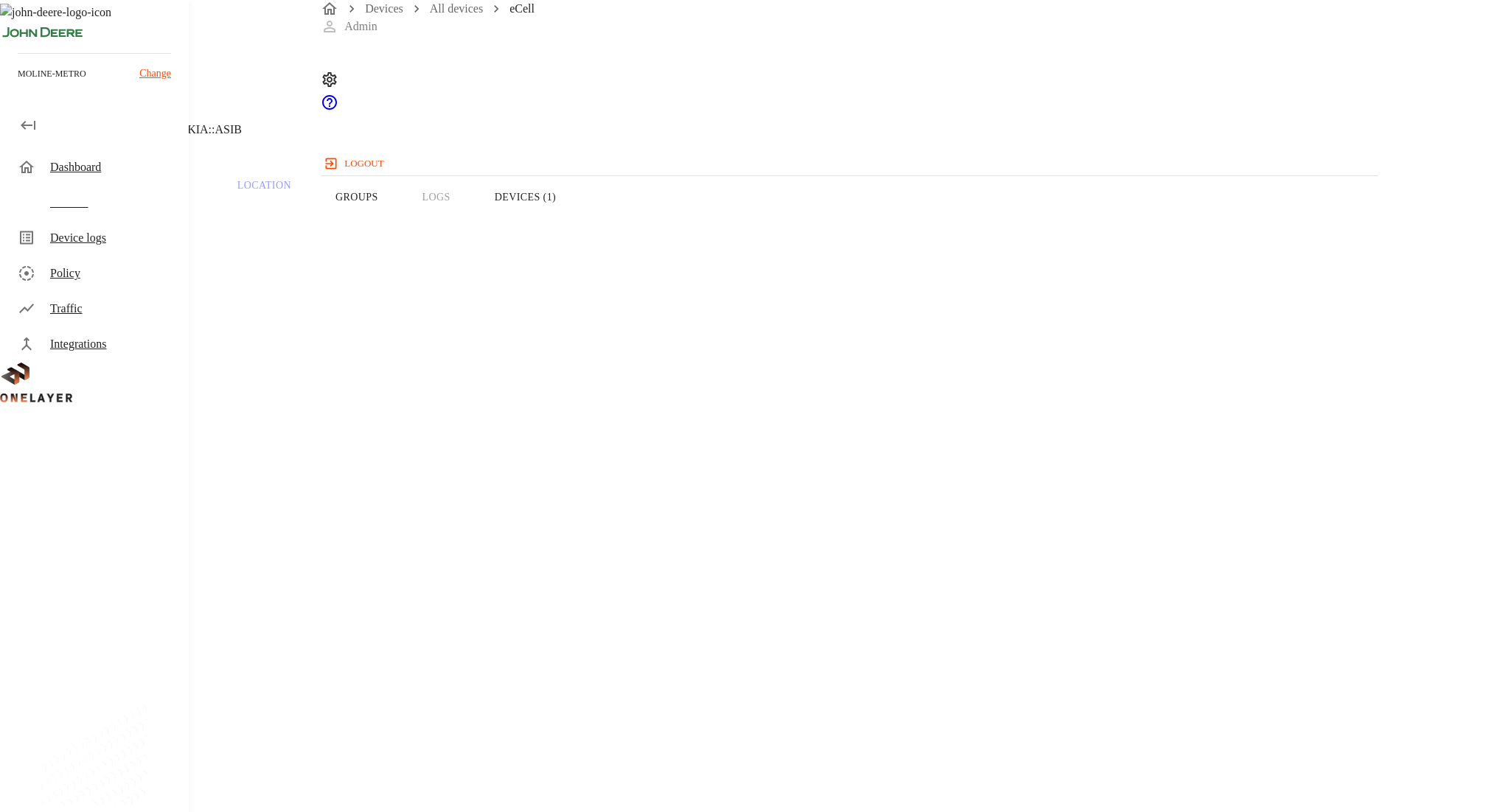
drag, startPoint x: 883, startPoint y: 432, endPoint x: 420, endPoint y: 114, distance: 561.7
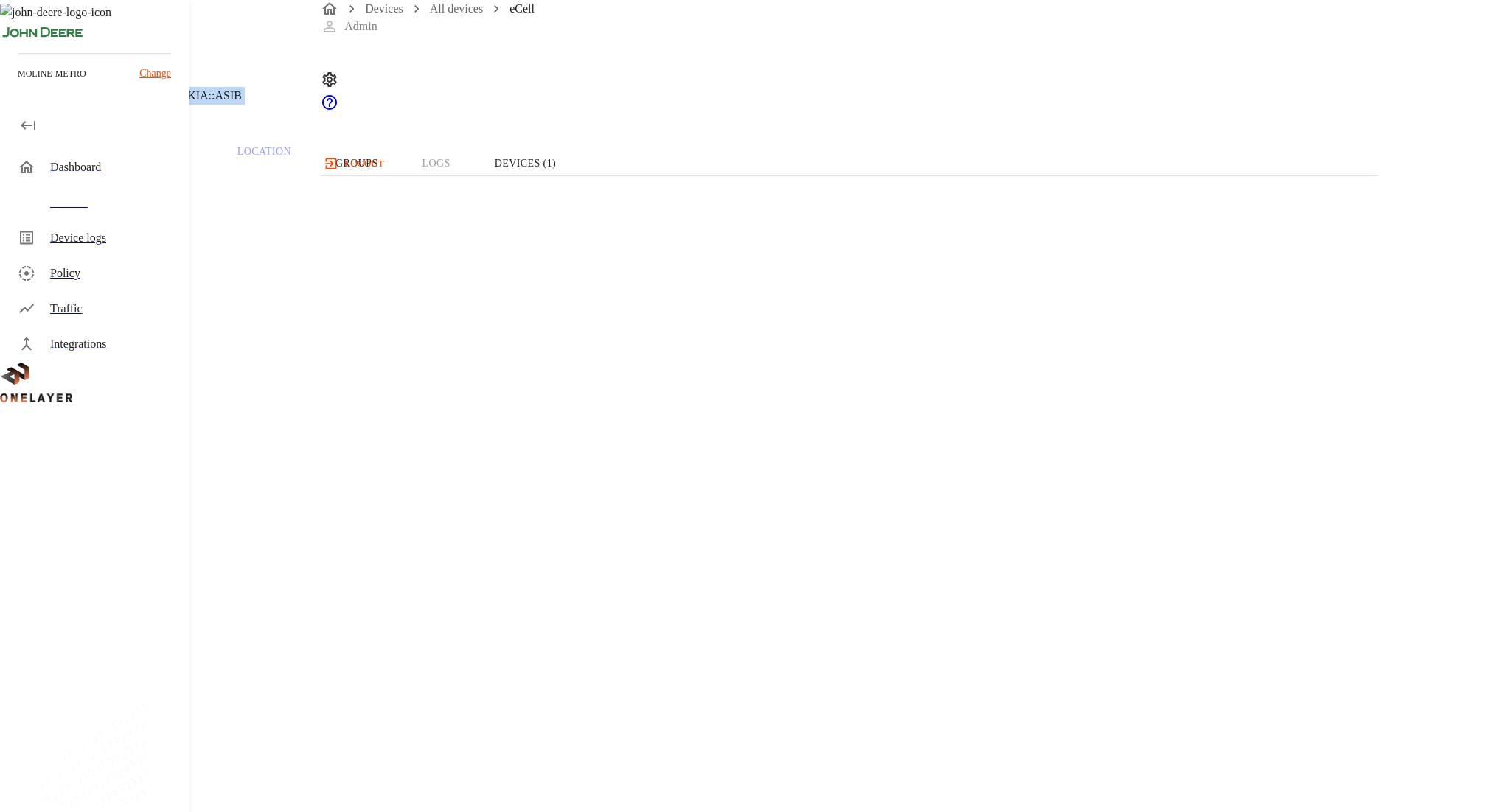
scroll to position [265, 0]
drag, startPoint x: 334, startPoint y: 120, endPoint x: 476, endPoint y: 753, distance: 648.7
click at [476, 753] on div "eCell [TECHNICAL_ID] #002c2fb3 Cell #DH240725611::NOKIA::ASIB Overview Traffic …" at bounding box center [603, 754] width 1207 height 2038
